Goal: Check status: Check status

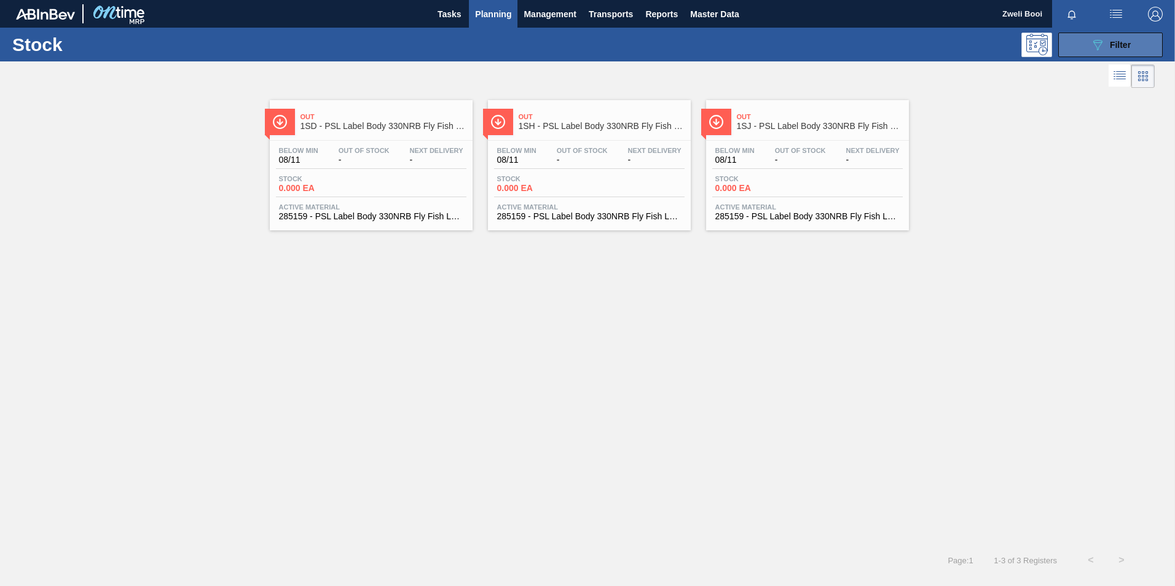
click at [1076, 44] on button "089F7B8B-B2A5-4AFE-B5C0-19BA573D28AC Filter" at bounding box center [1111, 45] width 105 height 25
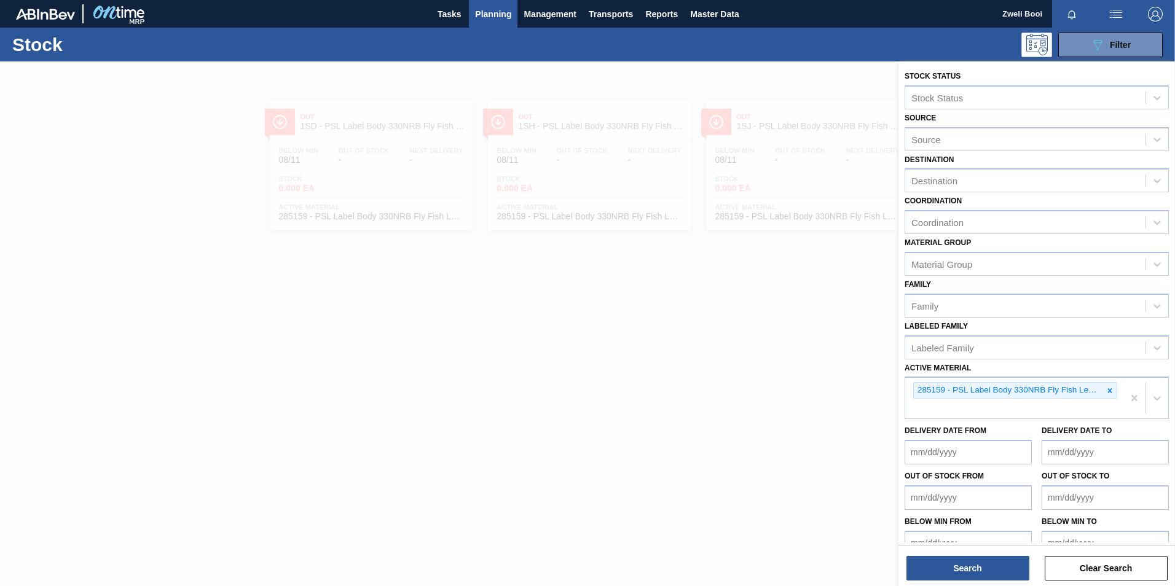
click at [725, 308] on div at bounding box center [587, 354] width 1175 height 586
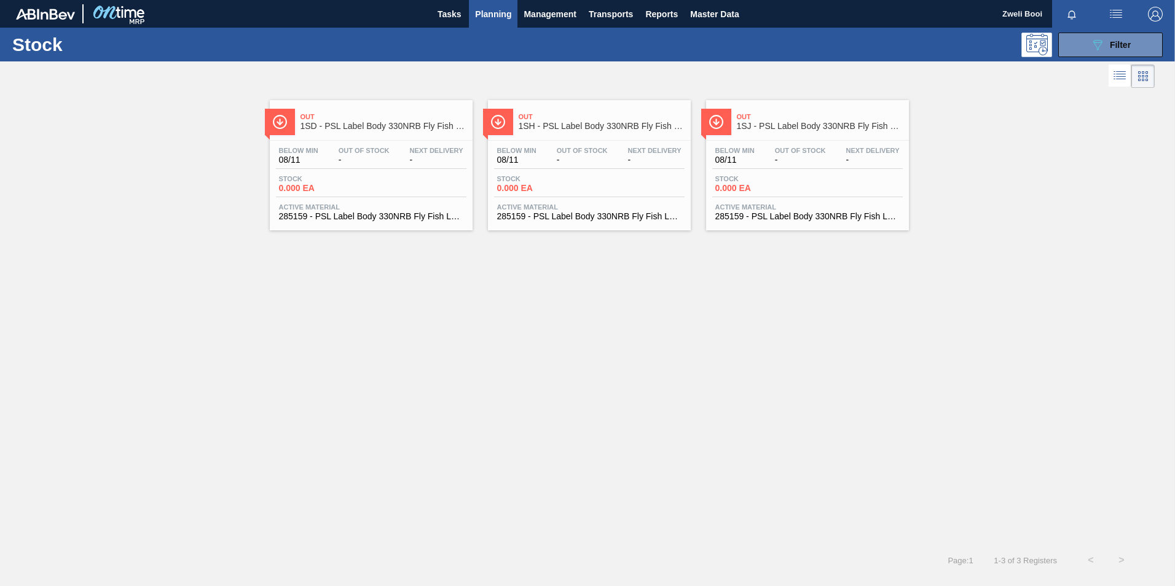
drag, startPoint x: 1150, startPoint y: 49, endPoint x: 1151, endPoint y: 69, distance: 20.3
click at [1150, 49] on button "089F7B8B-B2A5-4AFE-B5C0-19BA573D28AC Filter" at bounding box center [1111, 45] width 105 height 25
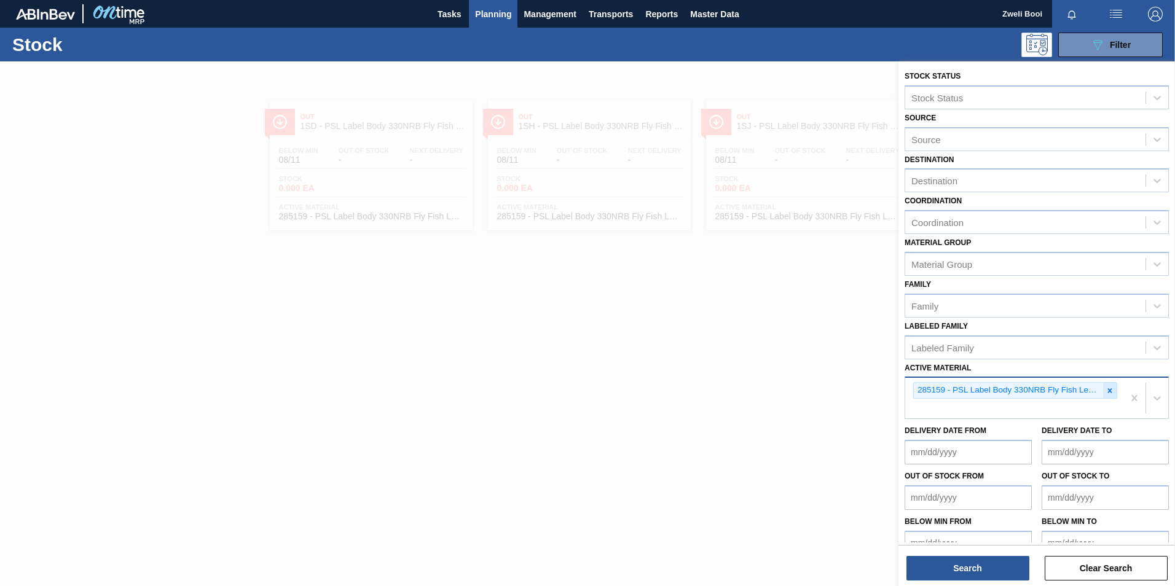
click at [1108, 387] on icon at bounding box center [1110, 391] width 9 height 9
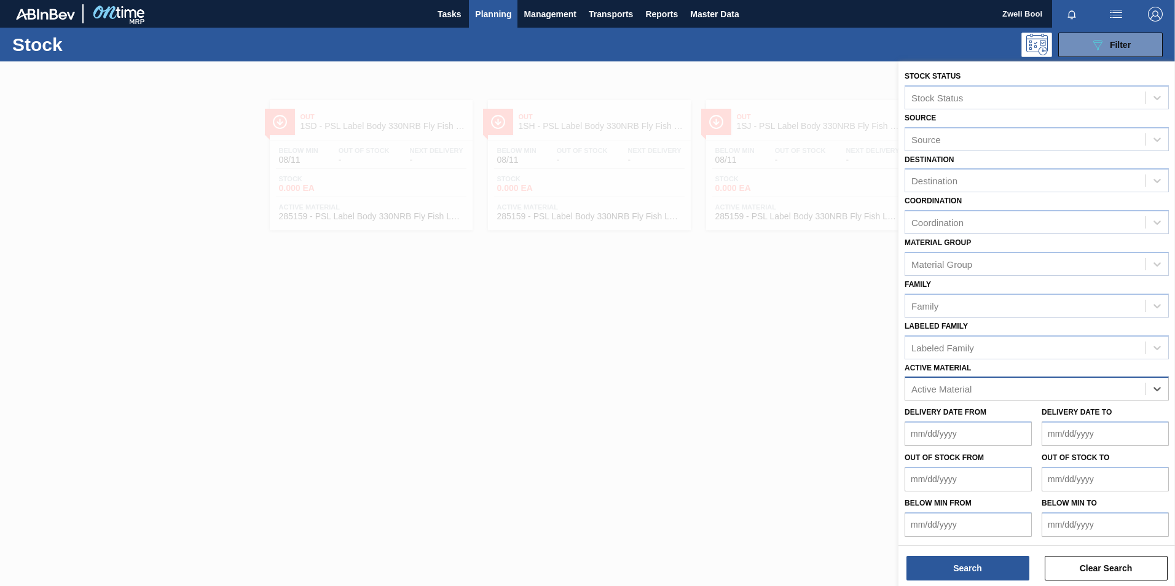
type Material "1"
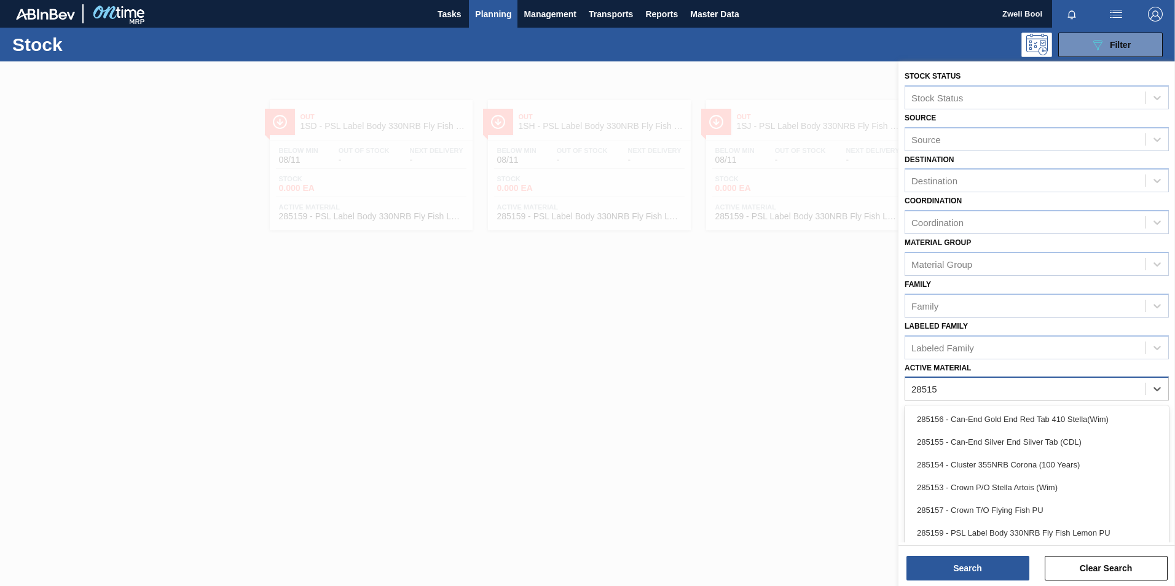
type Material "285157"
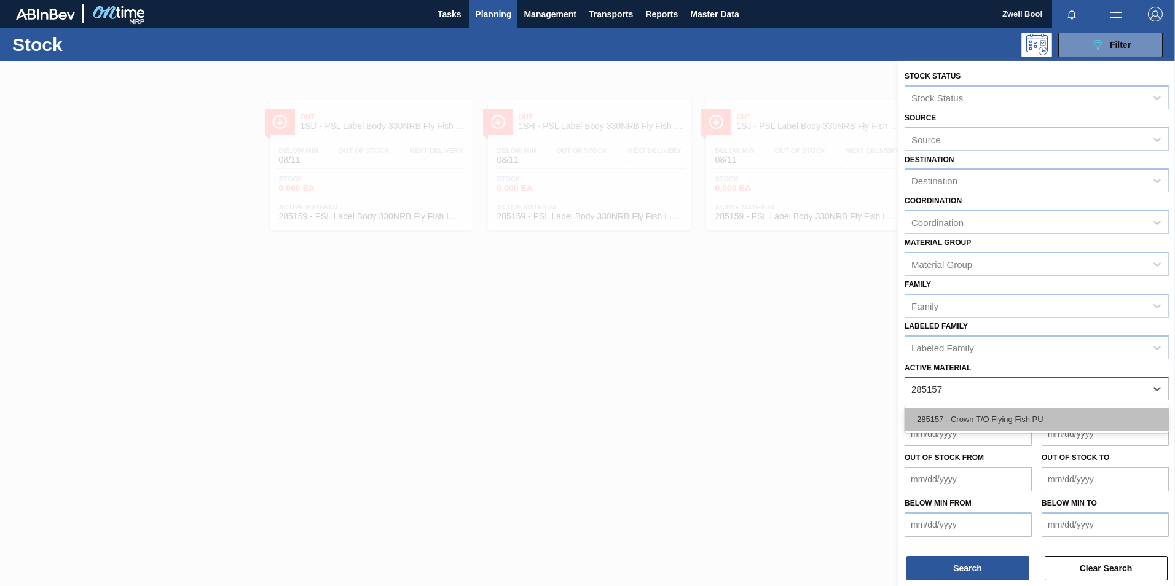
click at [994, 428] on div "285157 - Crown T/O Flying Fish PU" at bounding box center [1037, 419] width 264 height 23
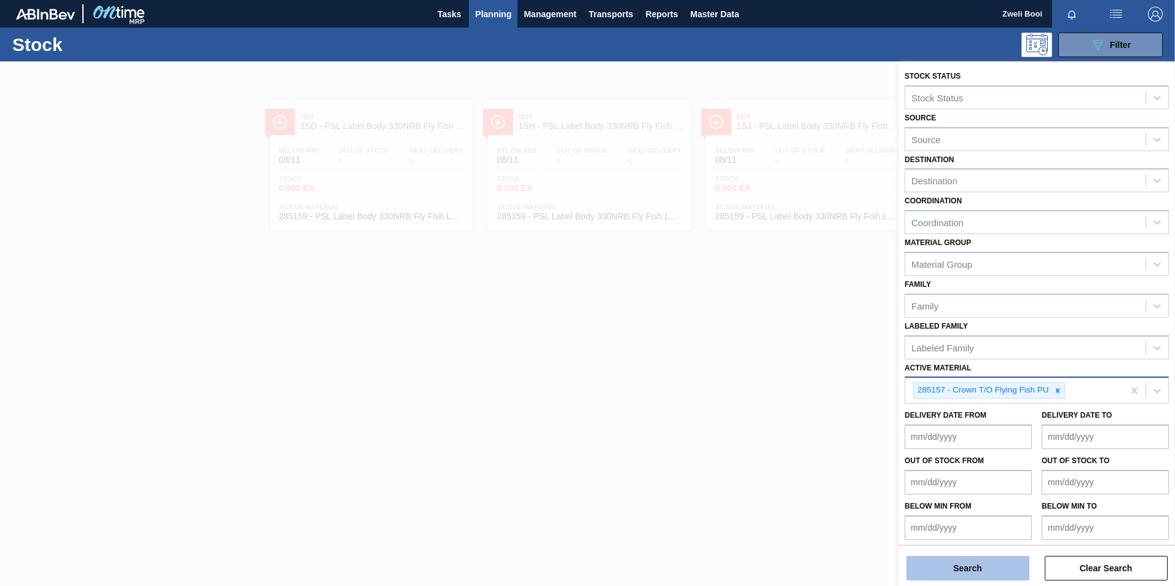
click at [993, 567] on button "Search" at bounding box center [968, 568] width 123 height 25
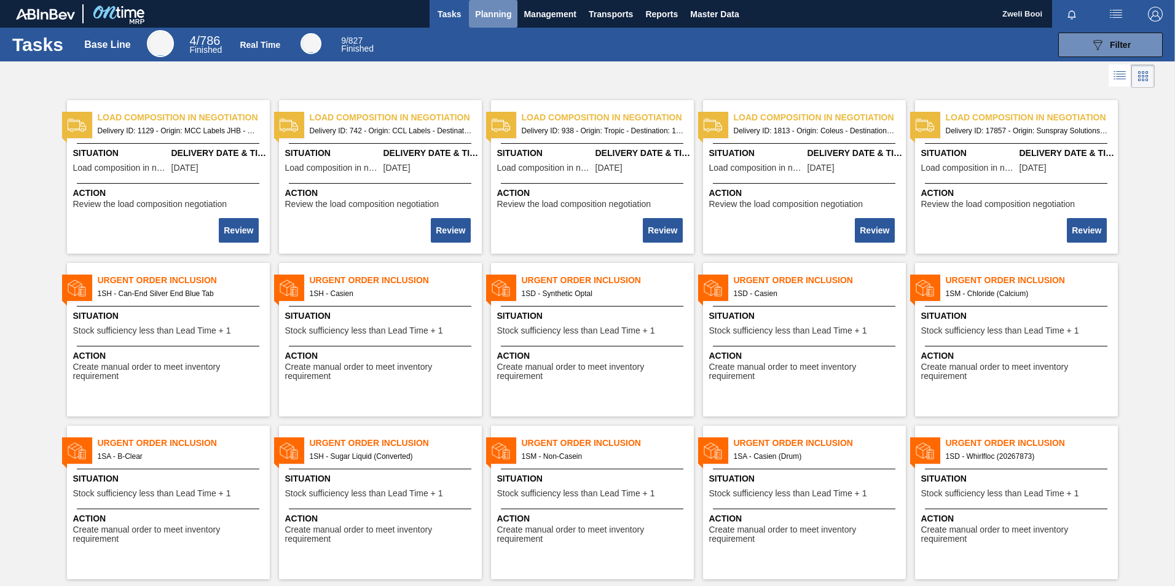
click at [497, 18] on span "Planning" at bounding box center [493, 14] width 36 height 15
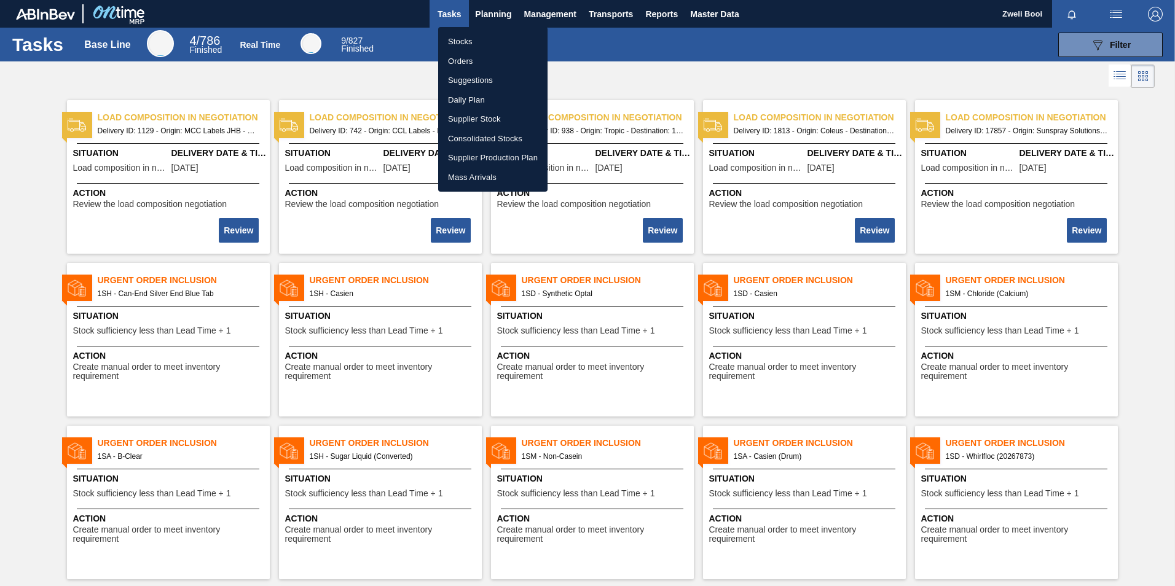
click at [463, 37] on li "Stocks" at bounding box center [492, 42] width 109 height 20
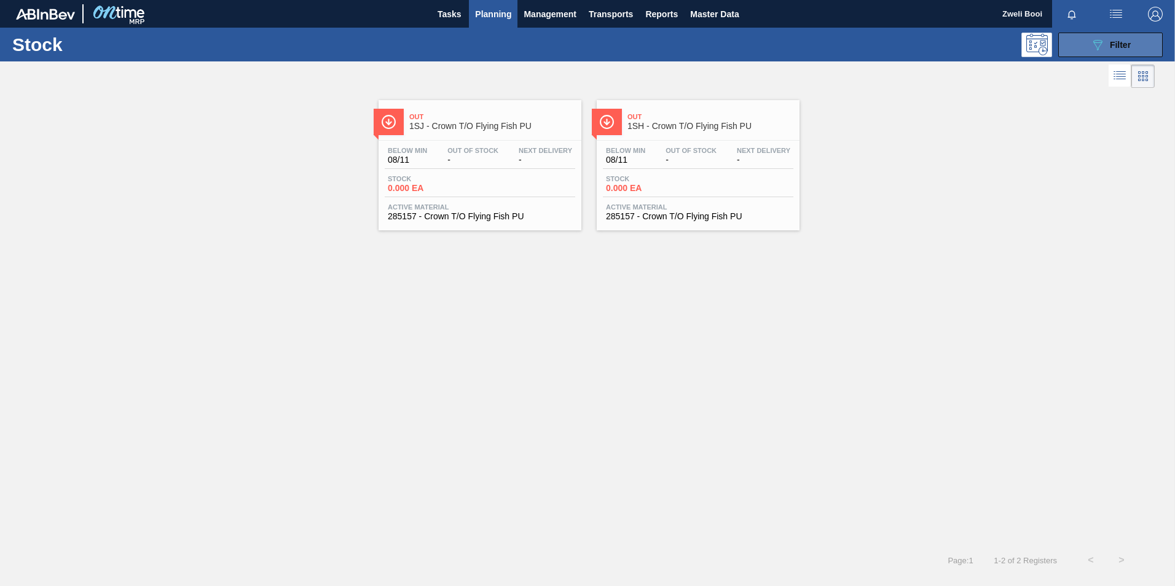
click at [1118, 51] on div "089F7B8B-B2A5-4AFE-B5C0-19BA573D28AC Filter" at bounding box center [1111, 45] width 41 height 15
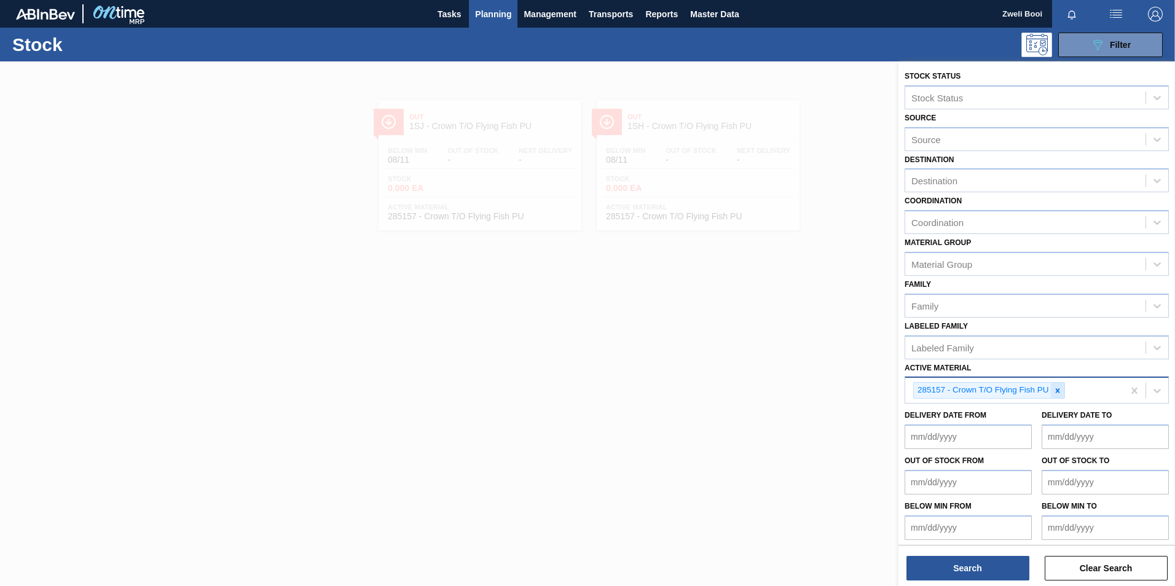
click at [1057, 395] on icon at bounding box center [1058, 391] width 9 height 9
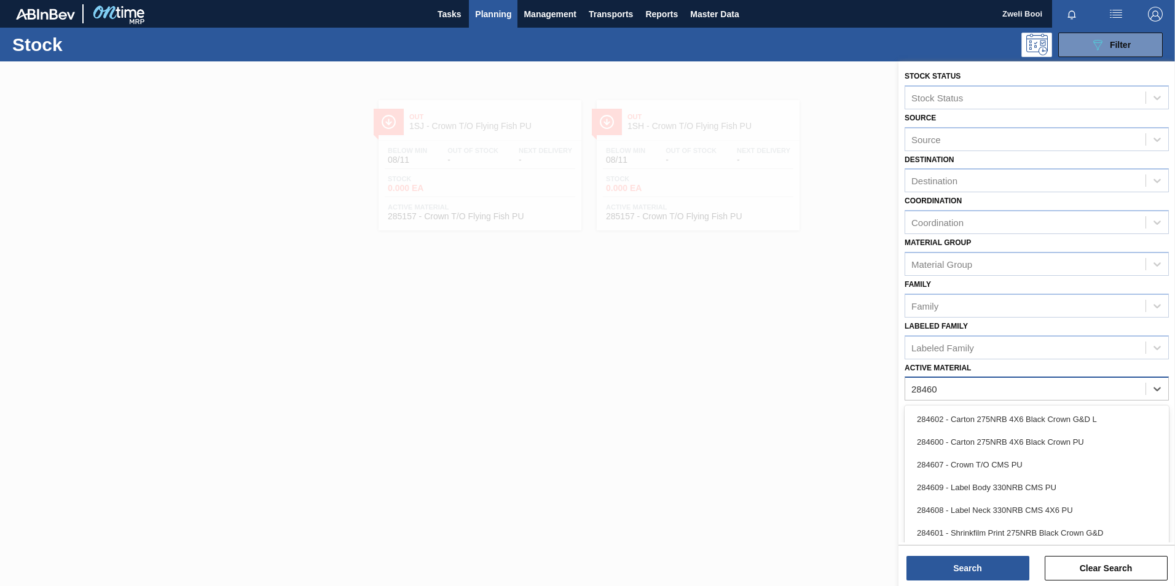
type Material "284605"
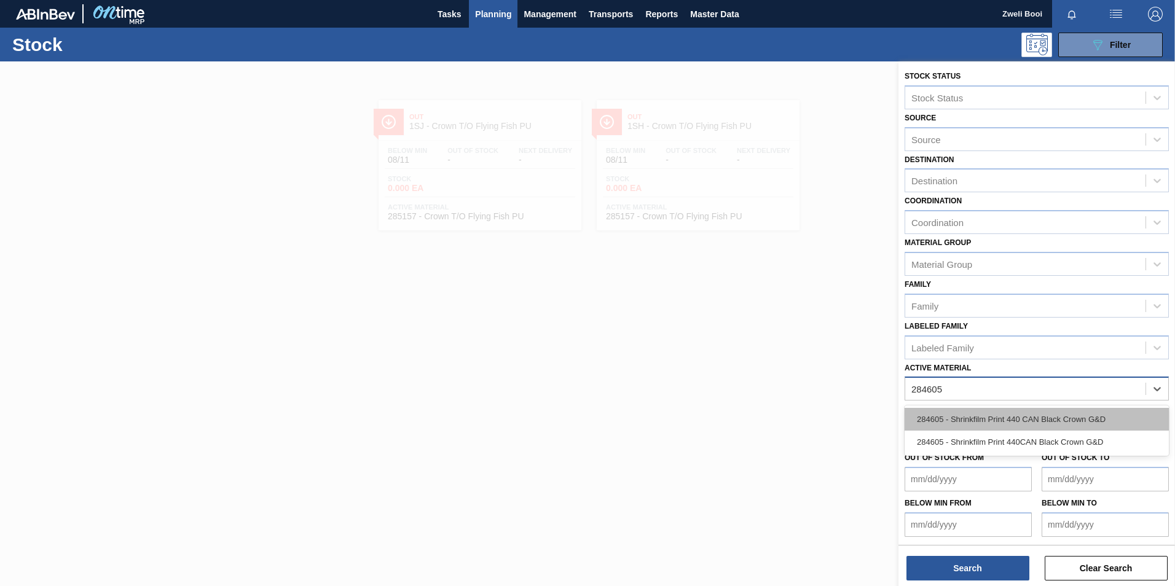
click at [990, 417] on div "284605 - Shrinkfilm Print 440 CAN Black Crown G&D" at bounding box center [1037, 419] width 264 height 23
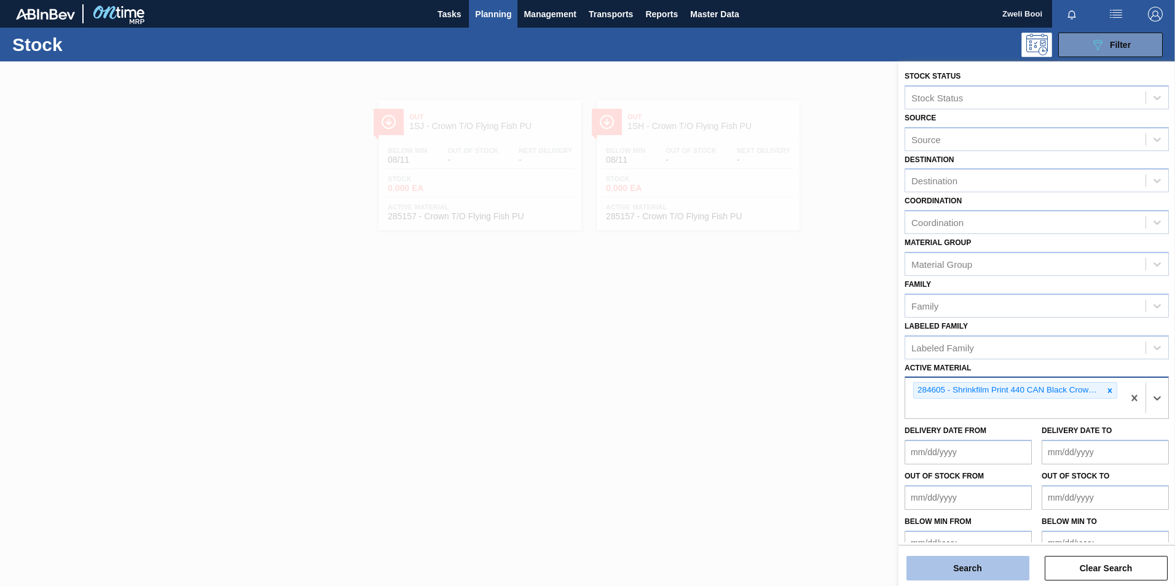
click at [1002, 570] on button "Search" at bounding box center [968, 568] width 123 height 25
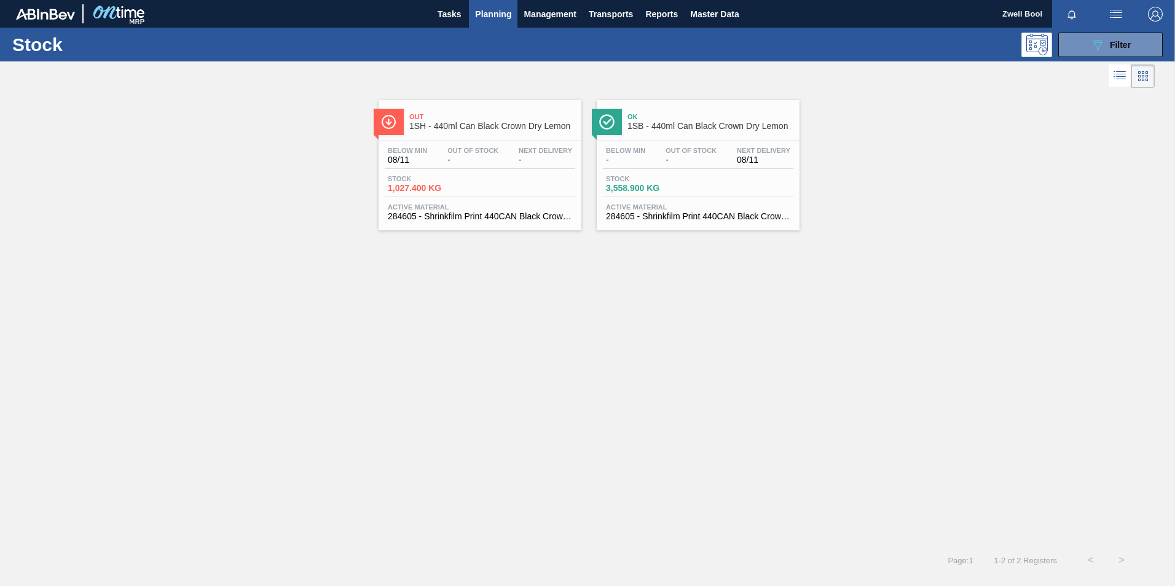
click at [683, 148] on span "Out Of Stock" at bounding box center [691, 150] width 51 height 7
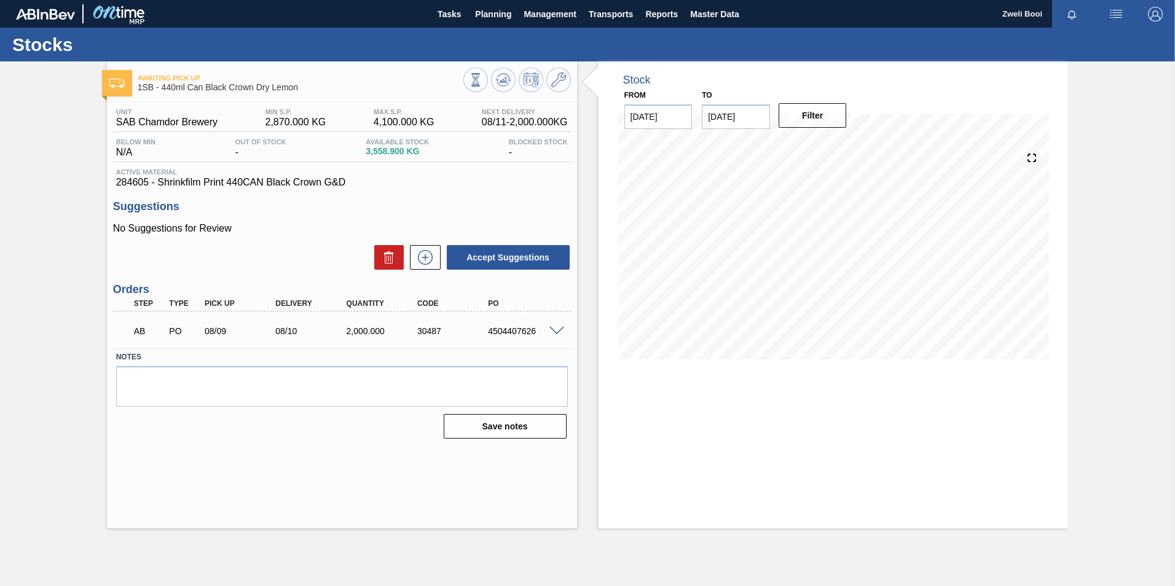
click at [560, 333] on span at bounding box center [557, 331] width 15 height 9
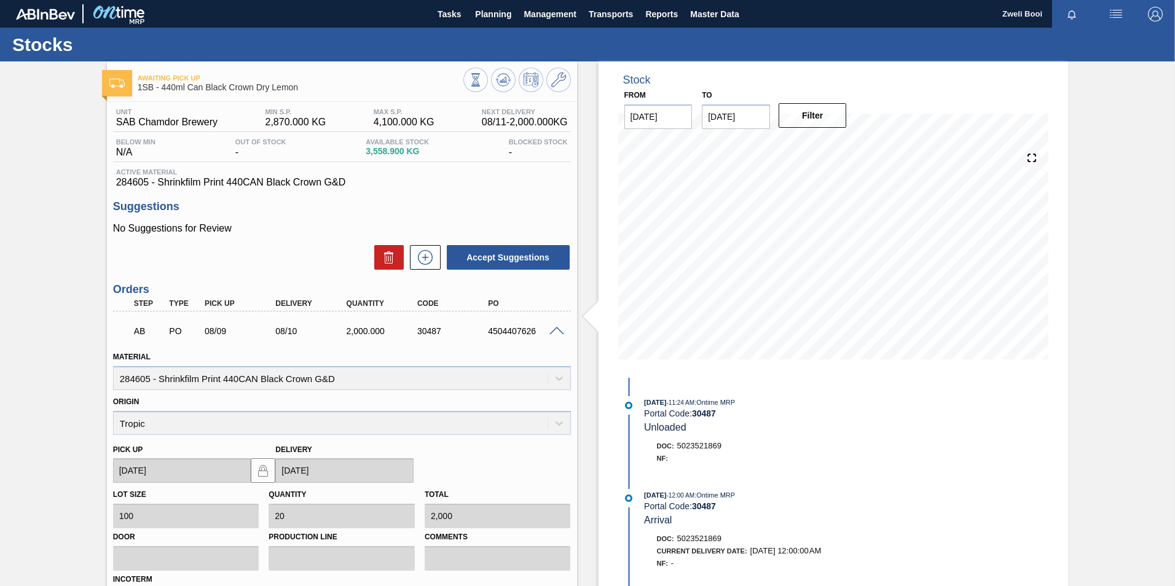
click at [555, 333] on span at bounding box center [557, 331] width 15 height 9
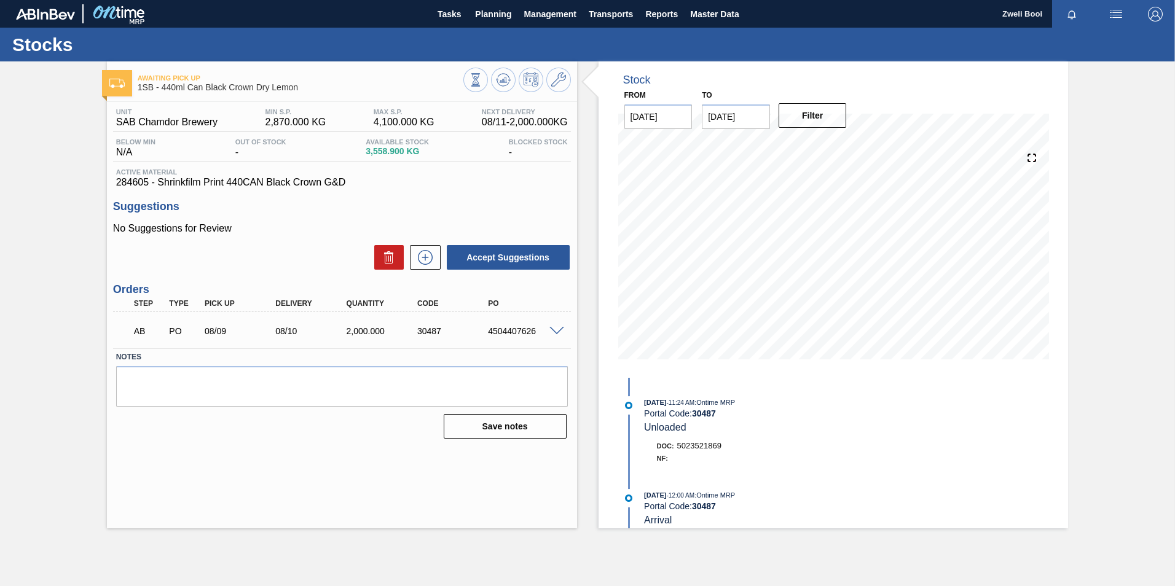
click at [518, 119] on span "08/11 - 2,000.000 KG" at bounding box center [525, 122] width 86 height 11
click at [483, 11] on span "Planning" at bounding box center [493, 14] width 36 height 15
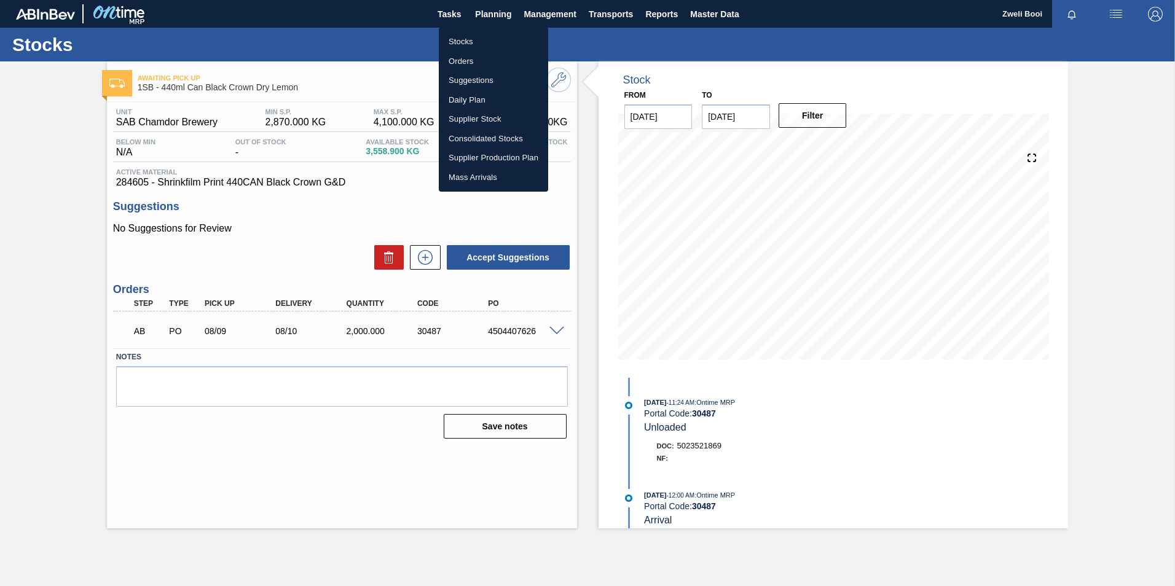
click at [475, 39] on li "Stocks" at bounding box center [493, 42] width 109 height 20
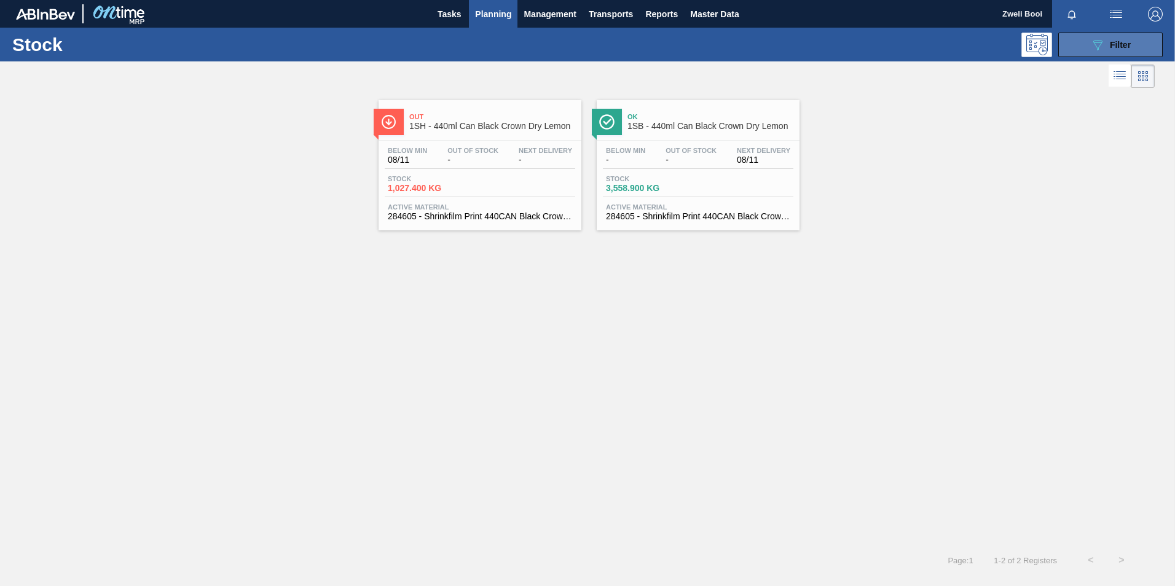
click at [1141, 50] on button "089F7B8B-B2A5-4AFE-B5C0-19BA573D28AC Filter" at bounding box center [1111, 45] width 105 height 25
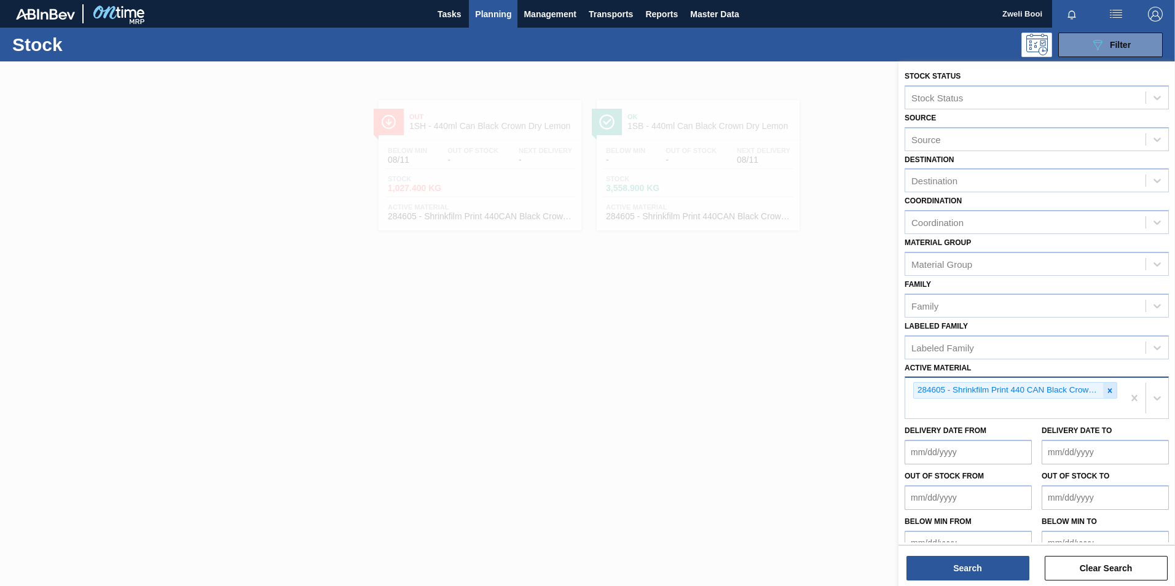
click at [1108, 393] on icon at bounding box center [1110, 391] width 4 height 4
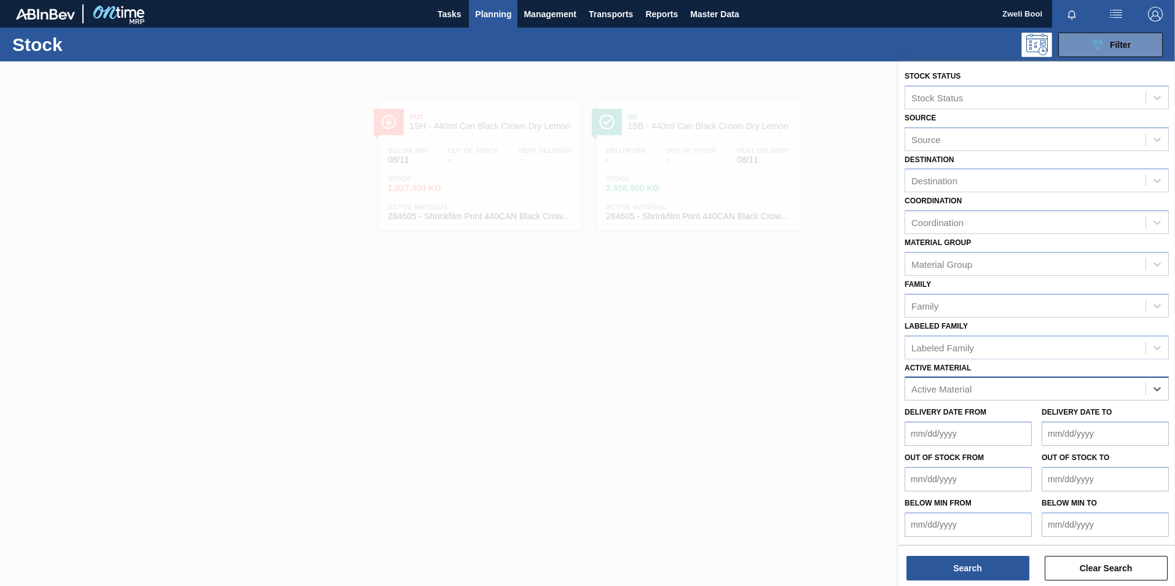
paste Material "283773"
type Material "283773"
click at [1021, 413] on div "283773 - Tray 410NRB Stella Artois pack Upgrade" at bounding box center [1037, 419] width 264 height 23
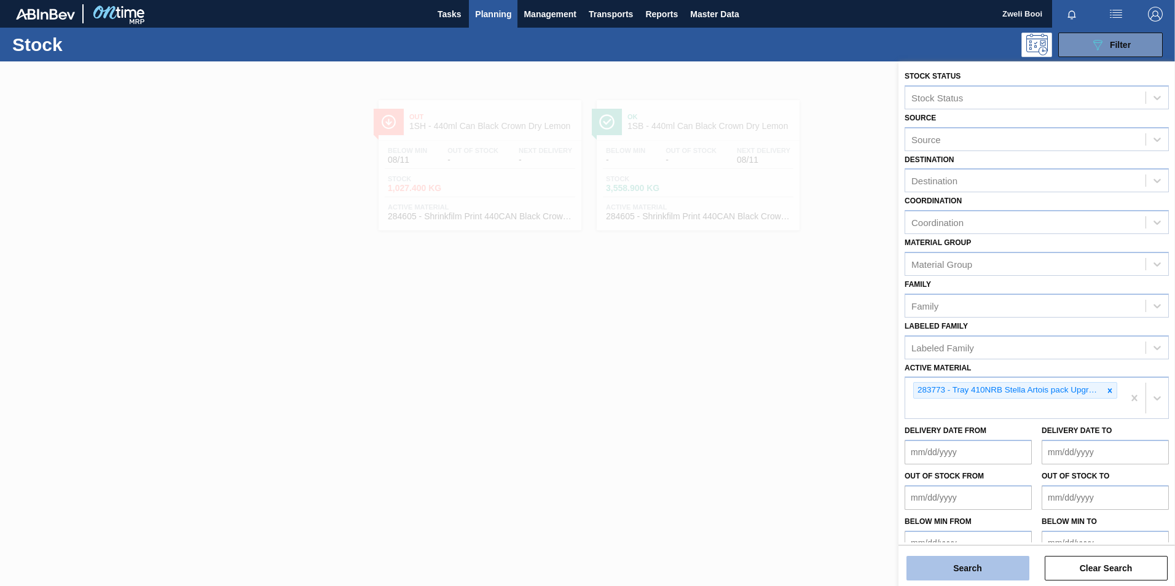
click at [993, 567] on button "Search" at bounding box center [968, 568] width 123 height 25
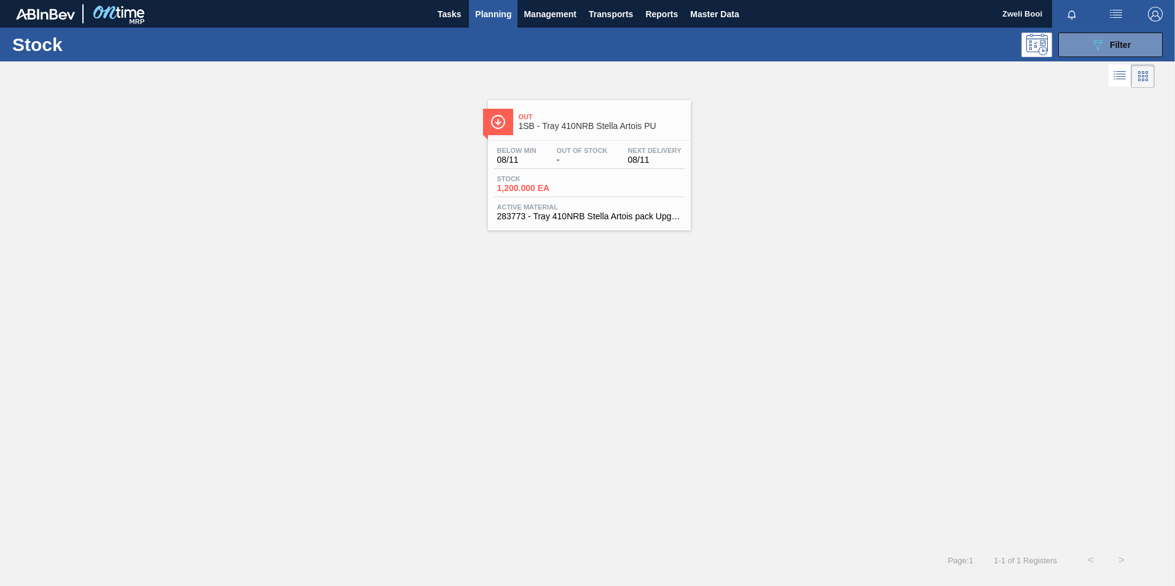
click at [612, 181] on div "Stock 1,200.000 EA" at bounding box center [589, 186] width 191 height 22
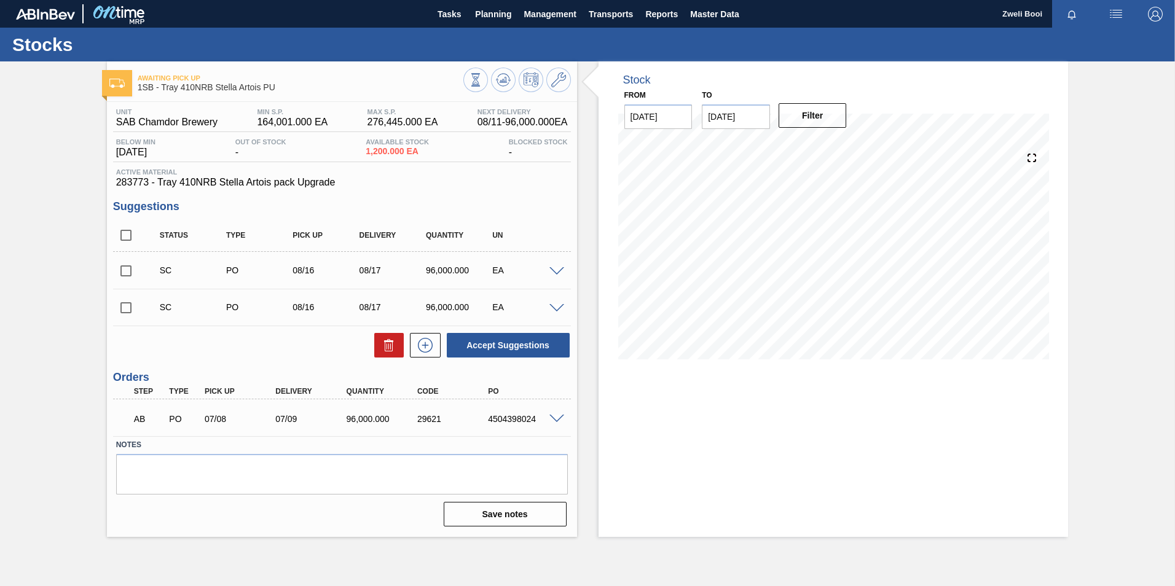
click at [559, 309] on span at bounding box center [557, 308] width 15 height 9
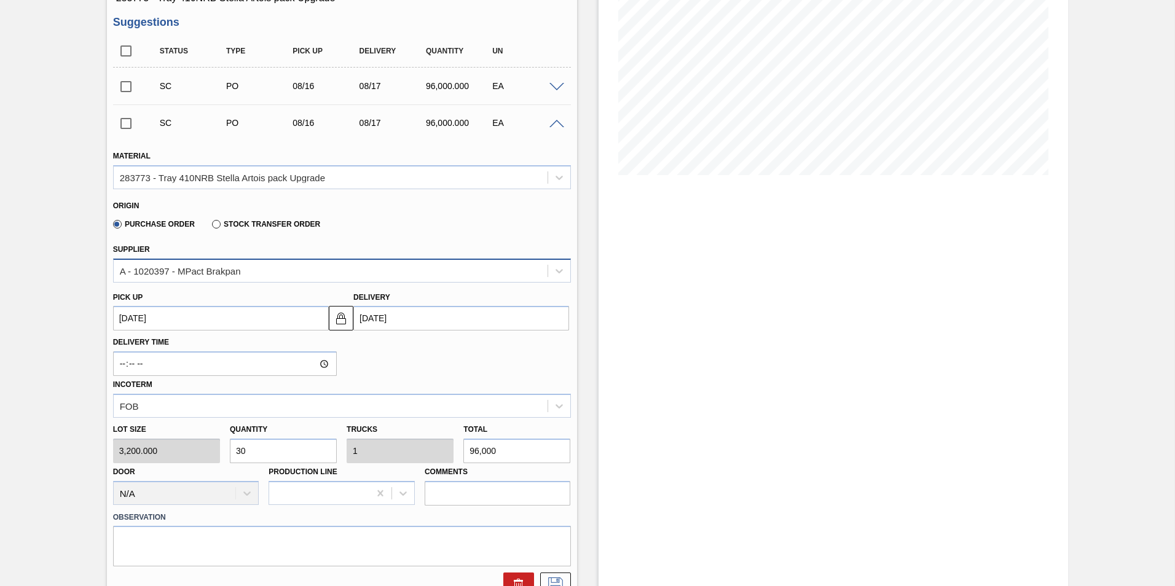
scroll to position [123, 0]
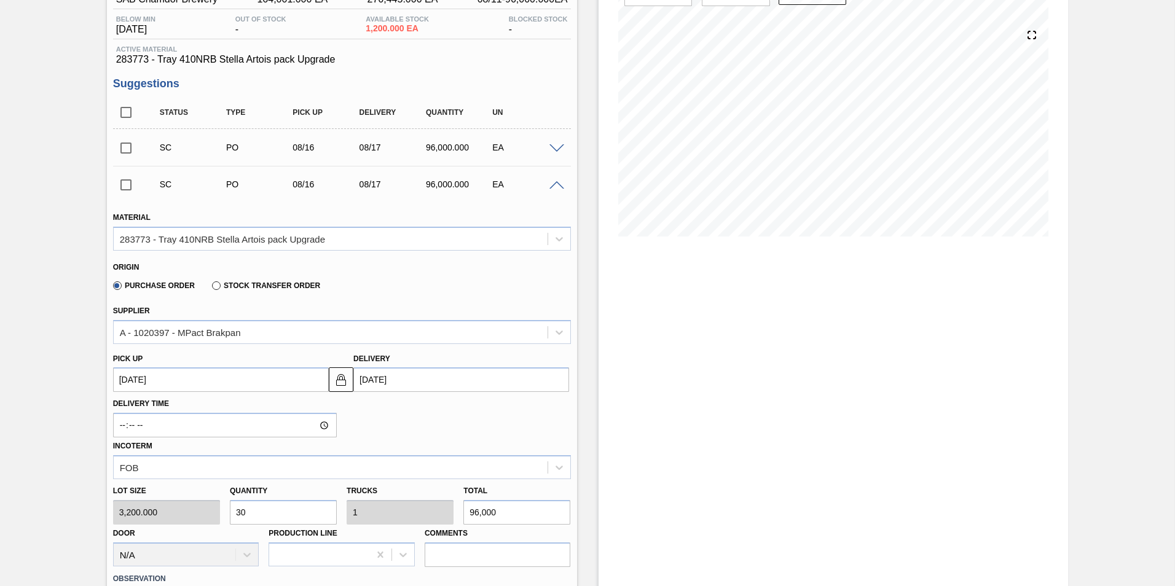
click at [558, 186] on span at bounding box center [557, 185] width 15 height 9
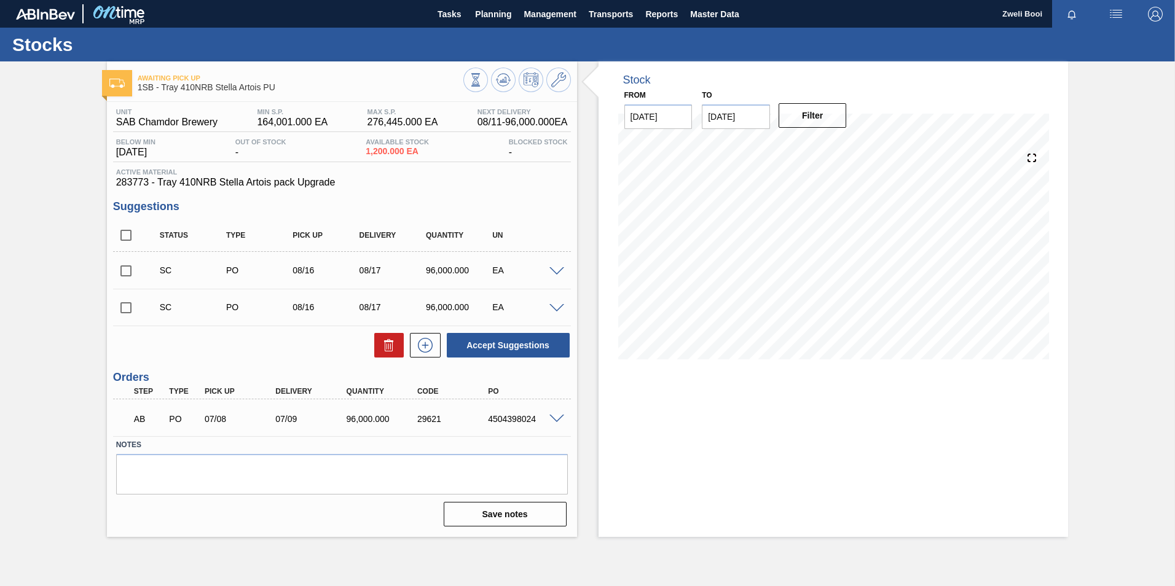
click at [1108, 428] on div "Awaiting Pick Up 1SB - Tray 410NRB Stella Artois PU Unit SAB Chamdor Brewery MI…" at bounding box center [587, 299] width 1175 height 476
